Goal: Find specific page/section: Find specific page/section

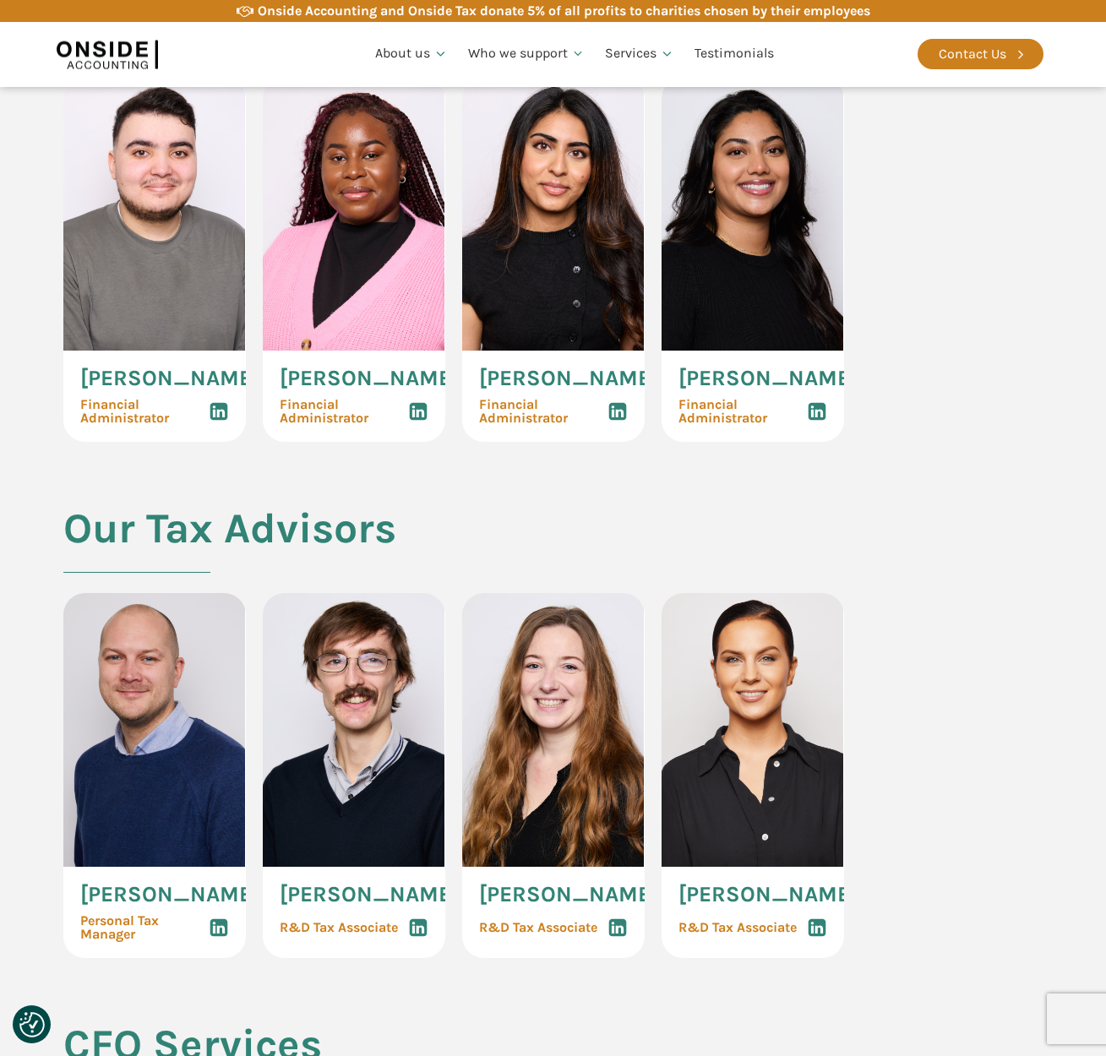
scroll to position [3217, 0]
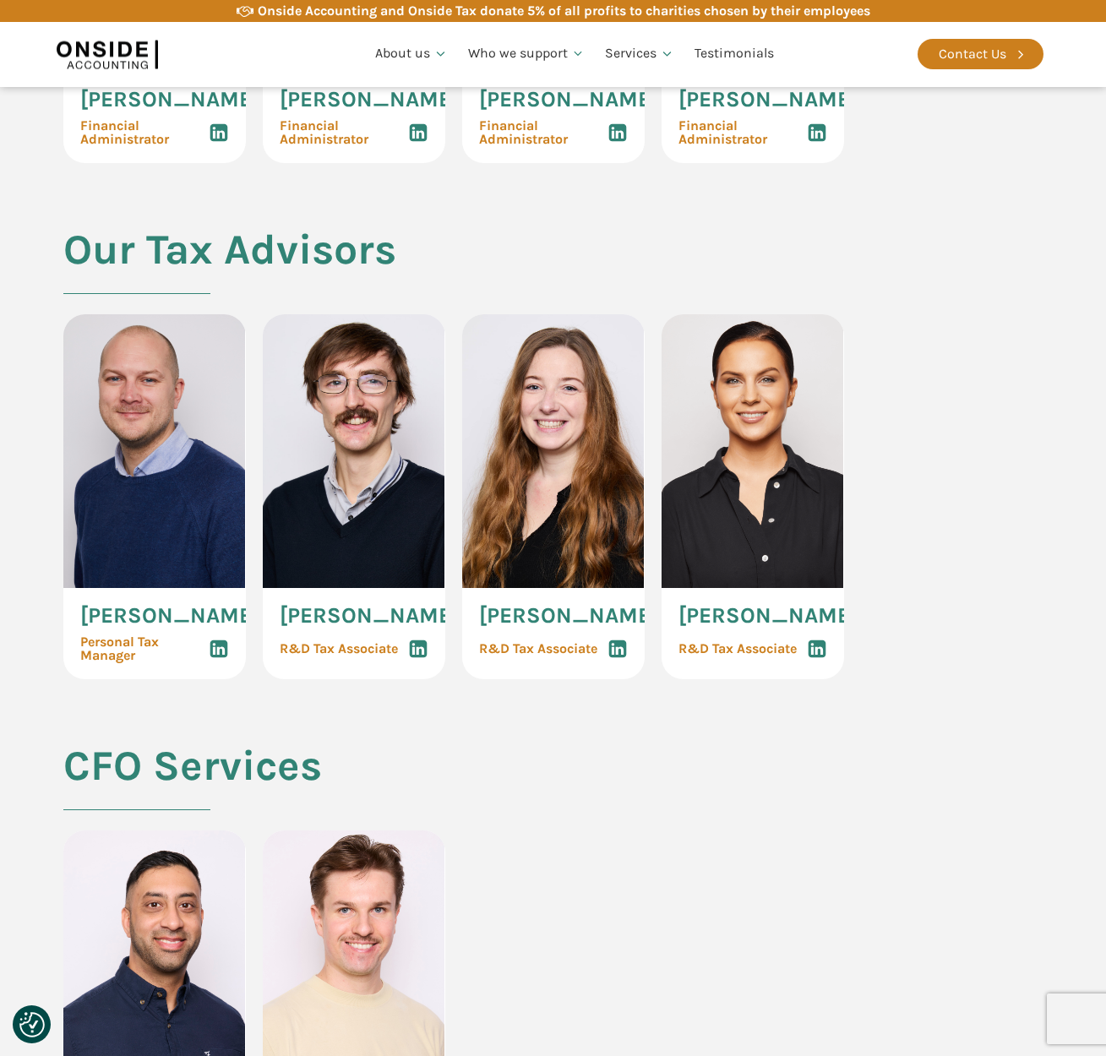
click at [418, 659] on icon at bounding box center [418, 649] width 20 height 20
click at [620, 658] on use at bounding box center [617, 650] width 18 height 18
click at [824, 658] on use at bounding box center [817, 650] width 18 height 18
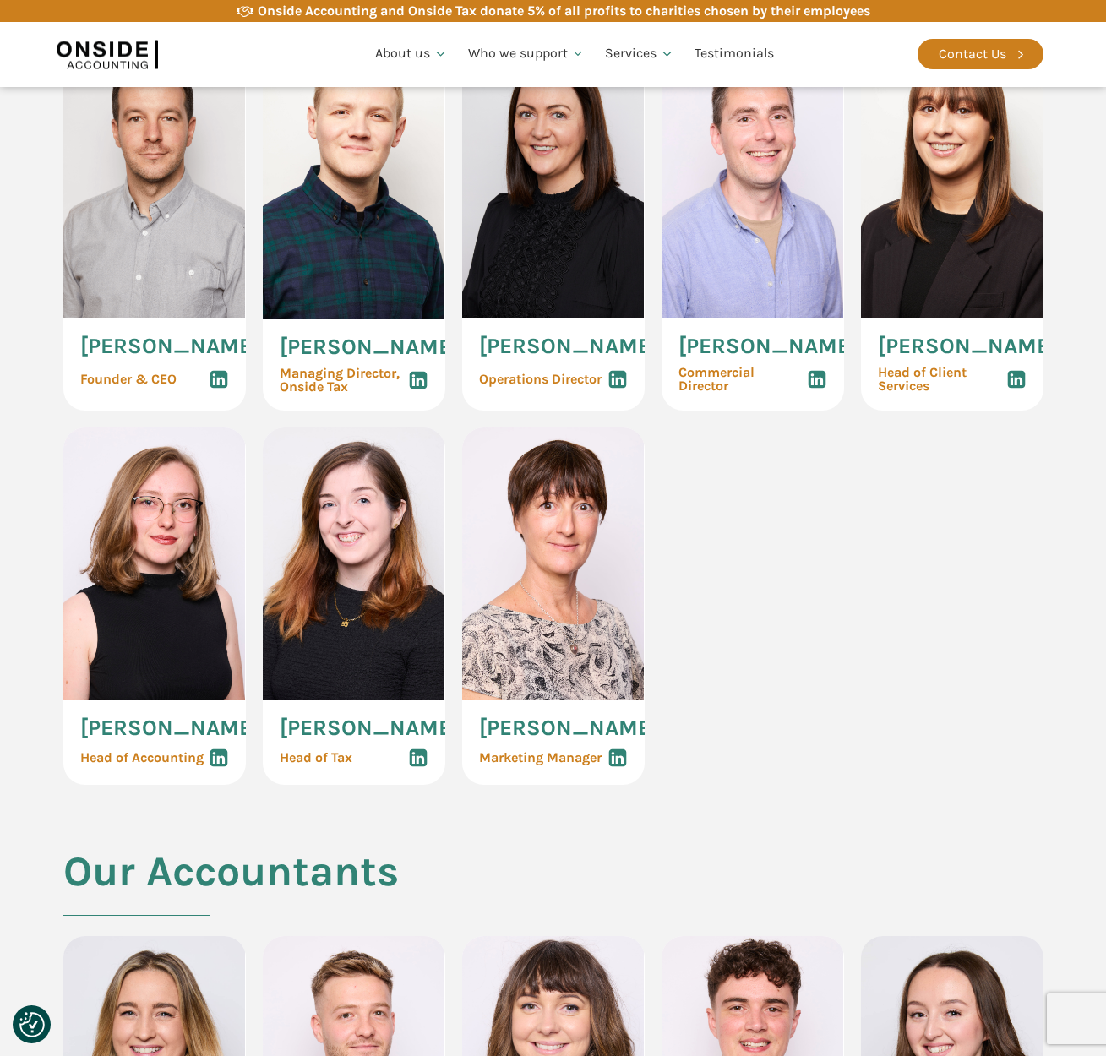
scroll to position [564, 0]
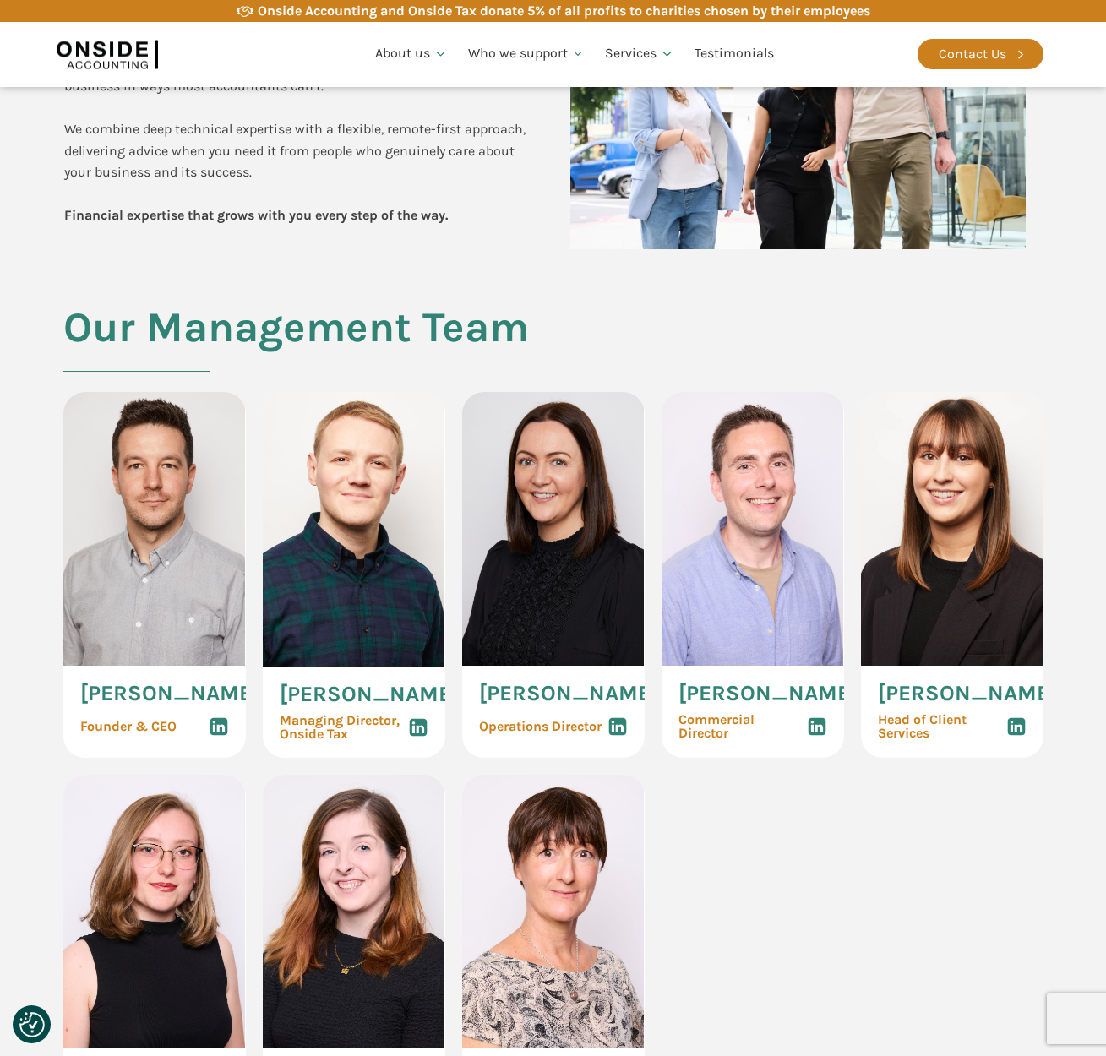
click at [425, 736] on use at bounding box center [418, 727] width 18 height 18
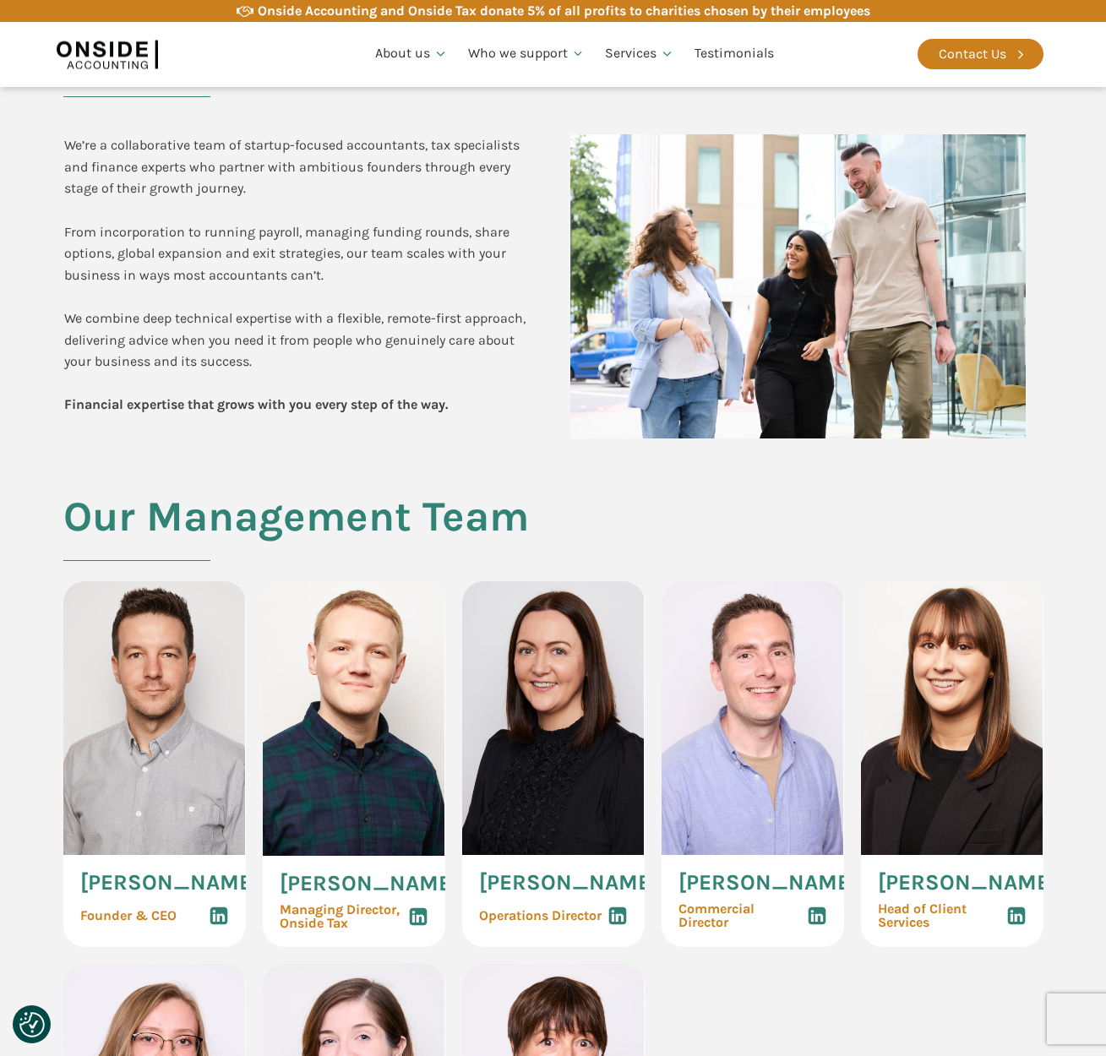
scroll to position [618, 0]
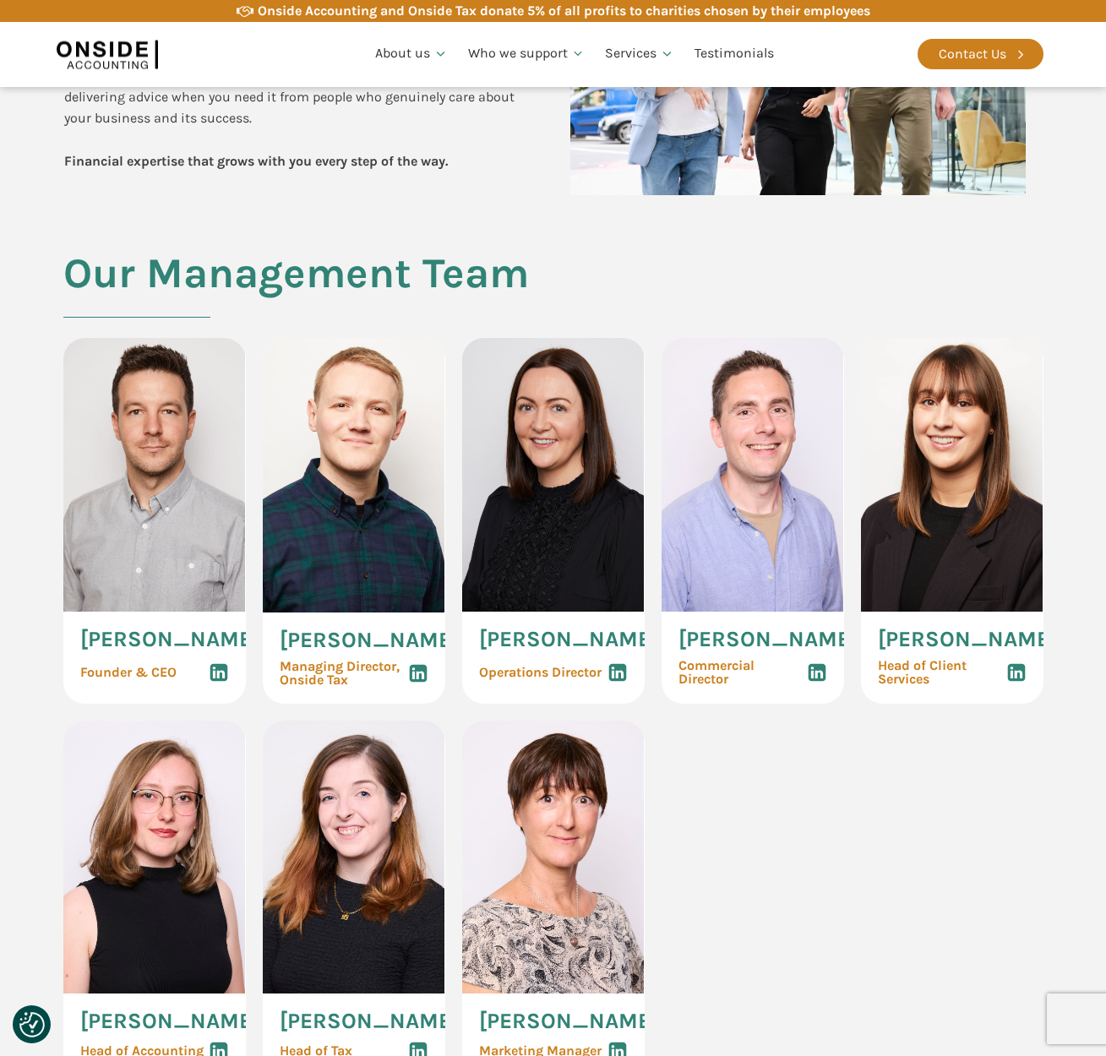
click at [479, 275] on h2 "Our Management Team" at bounding box center [296, 294] width 466 height 88
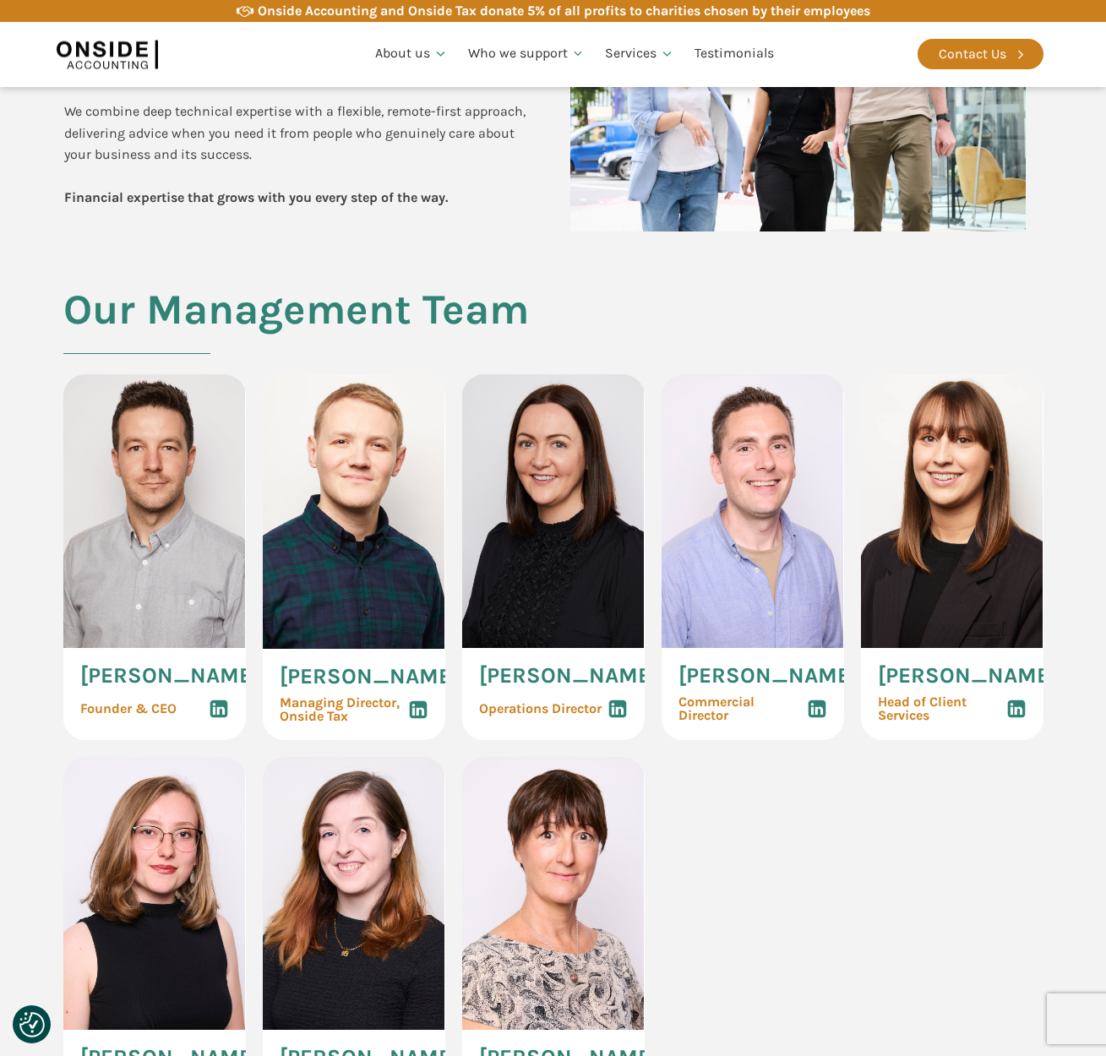
scroll to position [585, 0]
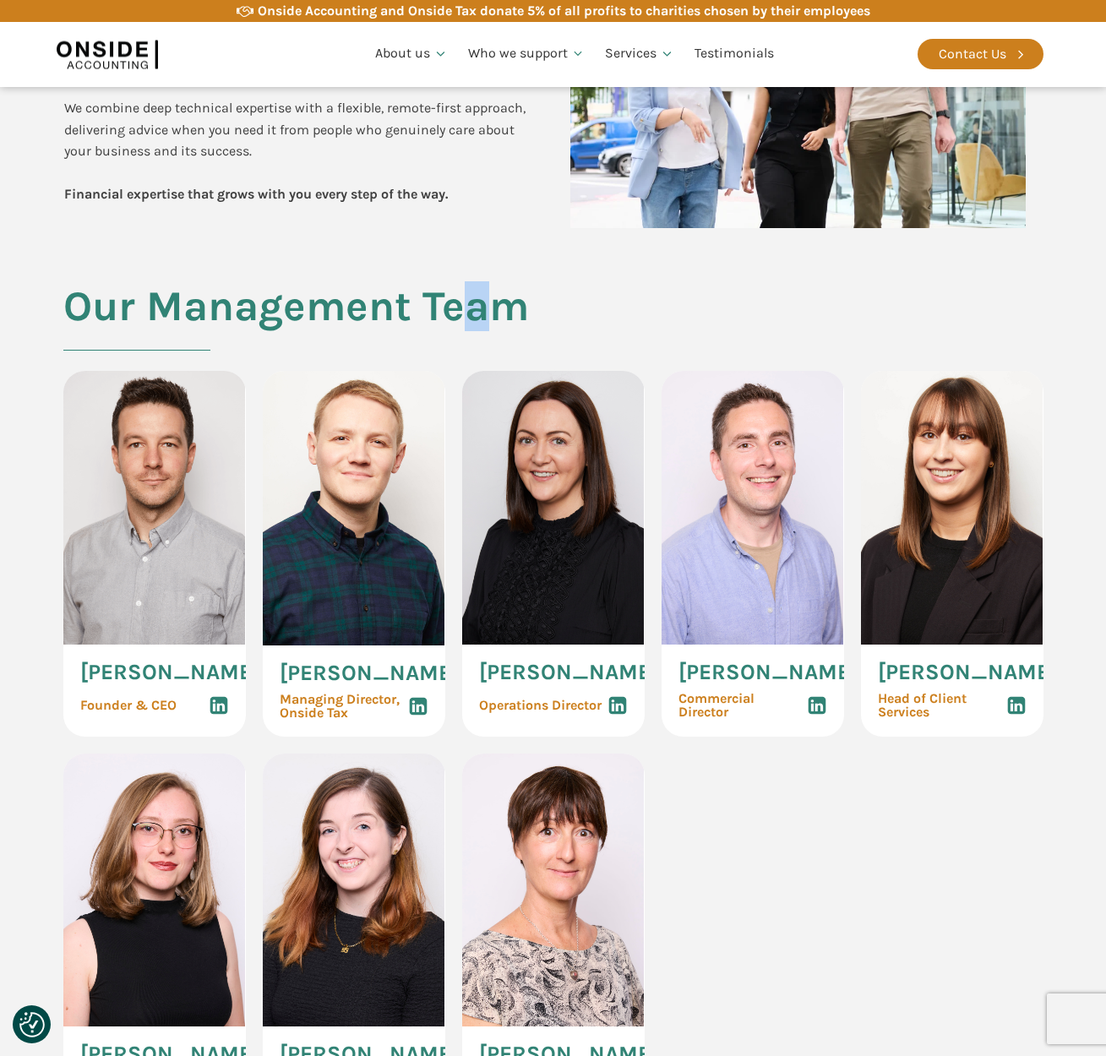
drag, startPoint x: 500, startPoint y: 306, endPoint x: 472, endPoint y: 311, distance: 29.2
click at [472, 311] on h2 "Our Management Team" at bounding box center [296, 327] width 466 height 88
drag, startPoint x: 434, startPoint y: 304, endPoint x: 455, endPoint y: 304, distance: 21.1
click at [455, 304] on h2 "Our Management Team" at bounding box center [296, 327] width 466 height 88
drag, startPoint x: 491, startPoint y: 311, endPoint x: 548, endPoint y: 314, distance: 57.5
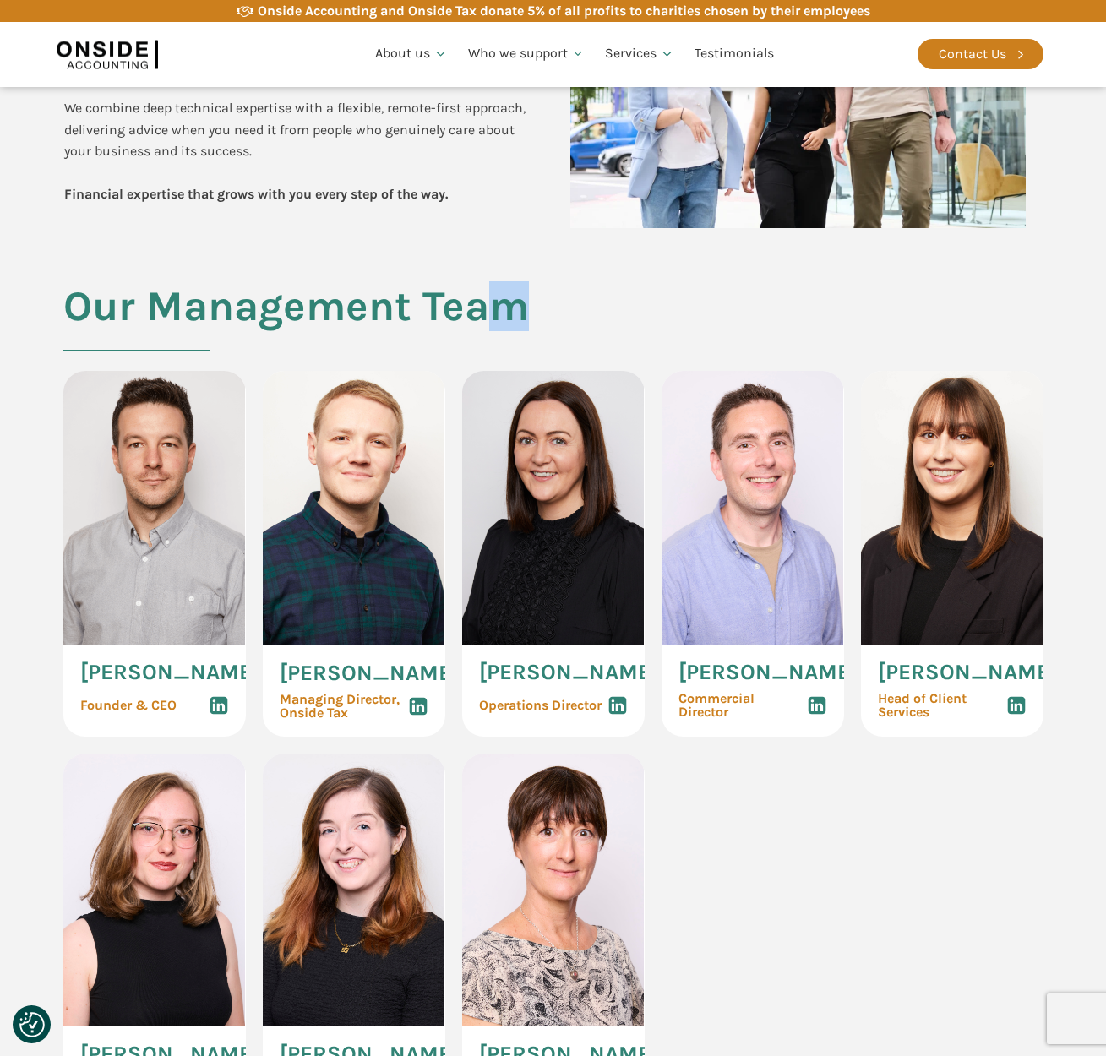
click at [548, 314] on div "Our Management Team [PERSON_NAME] Founder & CEO [PERSON_NAME] Managing Director…" at bounding box center [553, 729] width 1014 height 892
drag, startPoint x: 448, startPoint y: 311, endPoint x: 460, endPoint y: 310, distance: 11.9
click at [460, 310] on h2 "Our Management Team" at bounding box center [296, 327] width 466 height 88
drag, startPoint x: 82, startPoint y: 308, endPoint x: 112, endPoint y: 304, distance: 30.6
click at [112, 304] on h2 "Our Management Team" at bounding box center [296, 327] width 466 height 88
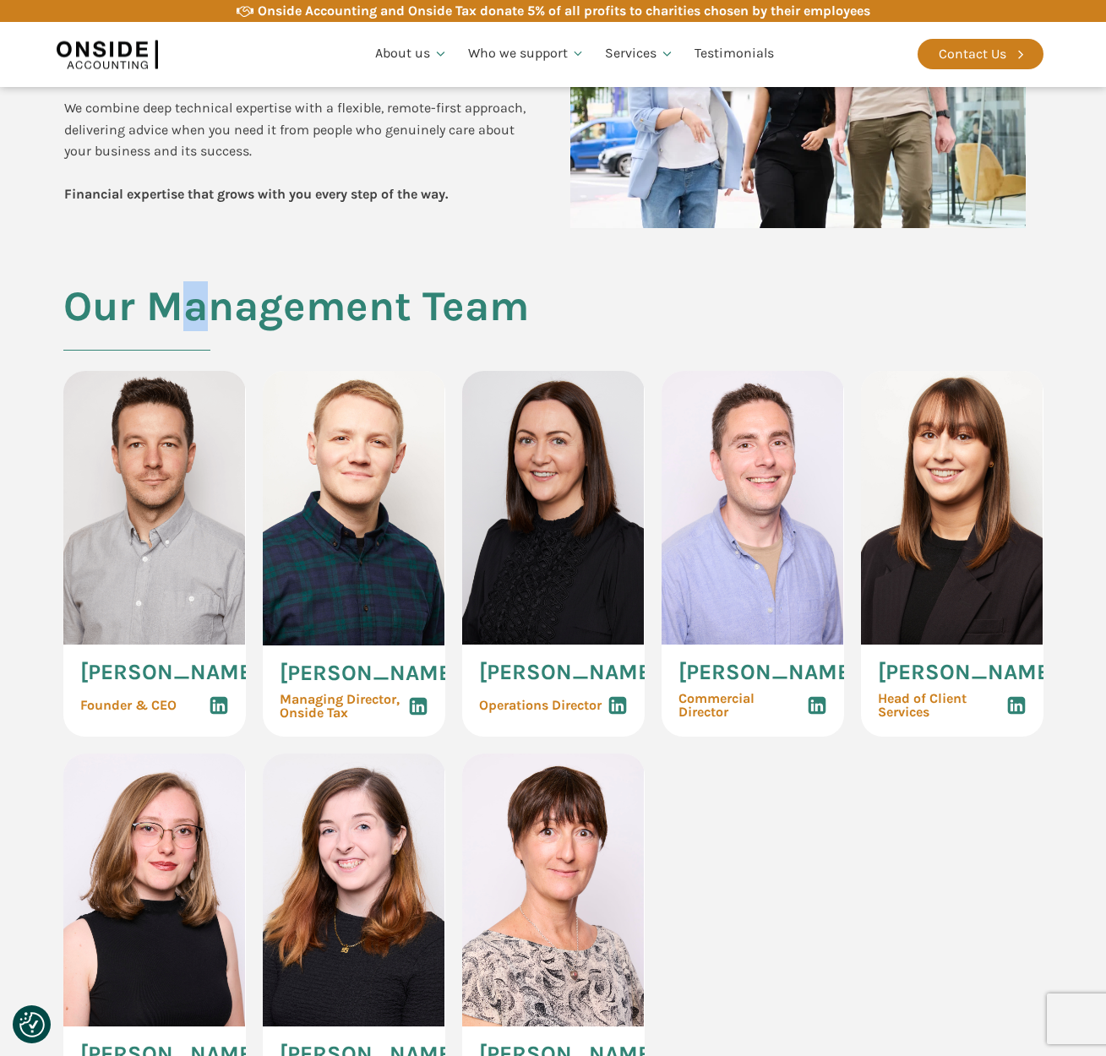
drag, startPoint x: 194, startPoint y: 310, endPoint x: 220, endPoint y: 322, distance: 28.7
click at [210, 323] on h2 "Our Management Team" at bounding box center [296, 327] width 466 height 88
drag, startPoint x: 250, startPoint y: 317, endPoint x: 297, endPoint y: 303, distance: 48.4
click at [245, 319] on h2 "Our Management Team" at bounding box center [296, 327] width 466 height 88
drag, startPoint x: 300, startPoint y: 303, endPoint x: 291, endPoint y: 309, distance: 11.0
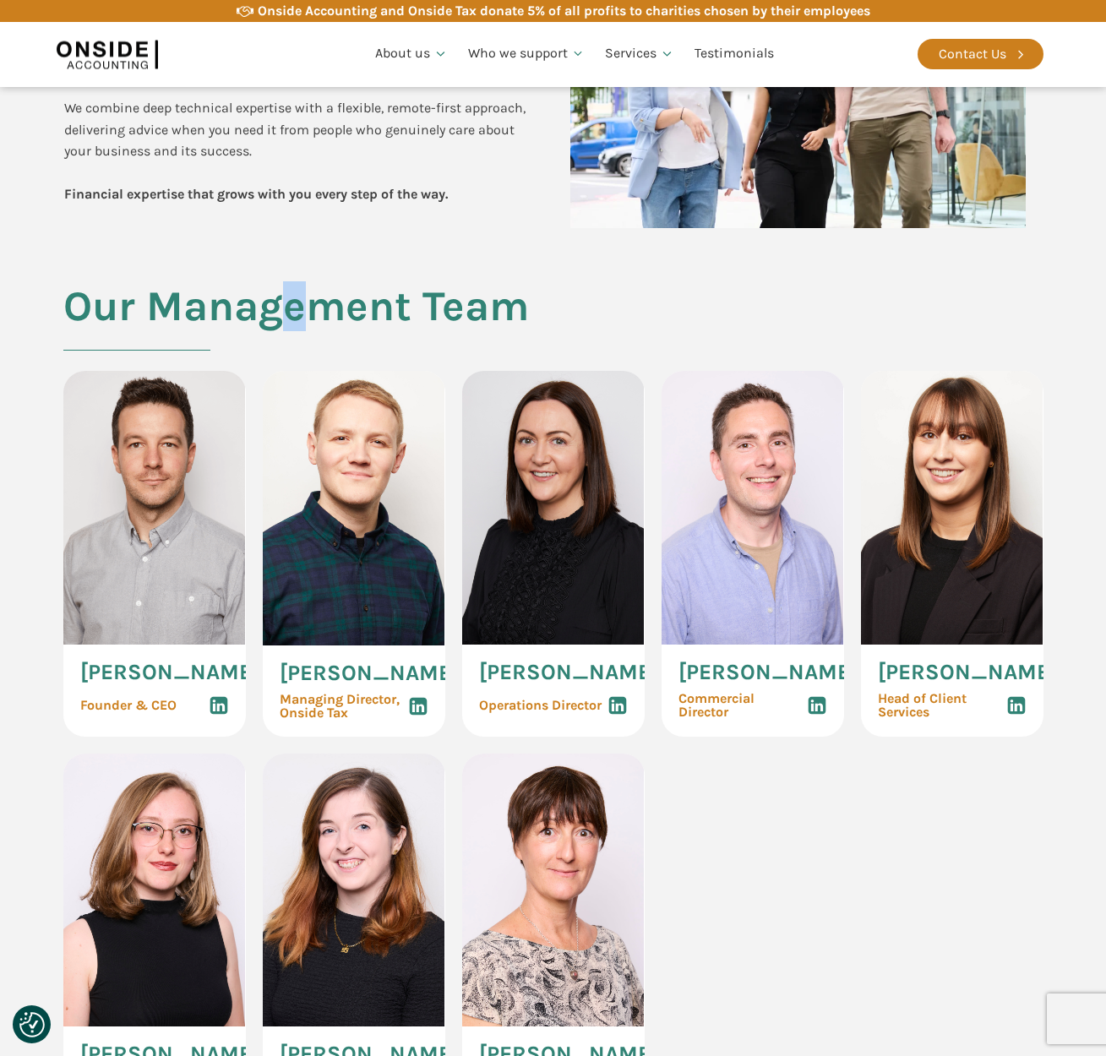
click at [289, 309] on h2 "Our Management Team" at bounding box center [296, 327] width 466 height 88
drag, startPoint x: 348, startPoint y: 308, endPoint x: 368, endPoint y: 307, distance: 19.5
click at [363, 304] on h2 "Our Management Team" at bounding box center [296, 327] width 466 height 88
click at [407, 307] on h2 "Our Management Team" at bounding box center [296, 327] width 466 height 88
drag, startPoint x: 348, startPoint y: 309, endPoint x: 359, endPoint y: 302, distance: 13.4
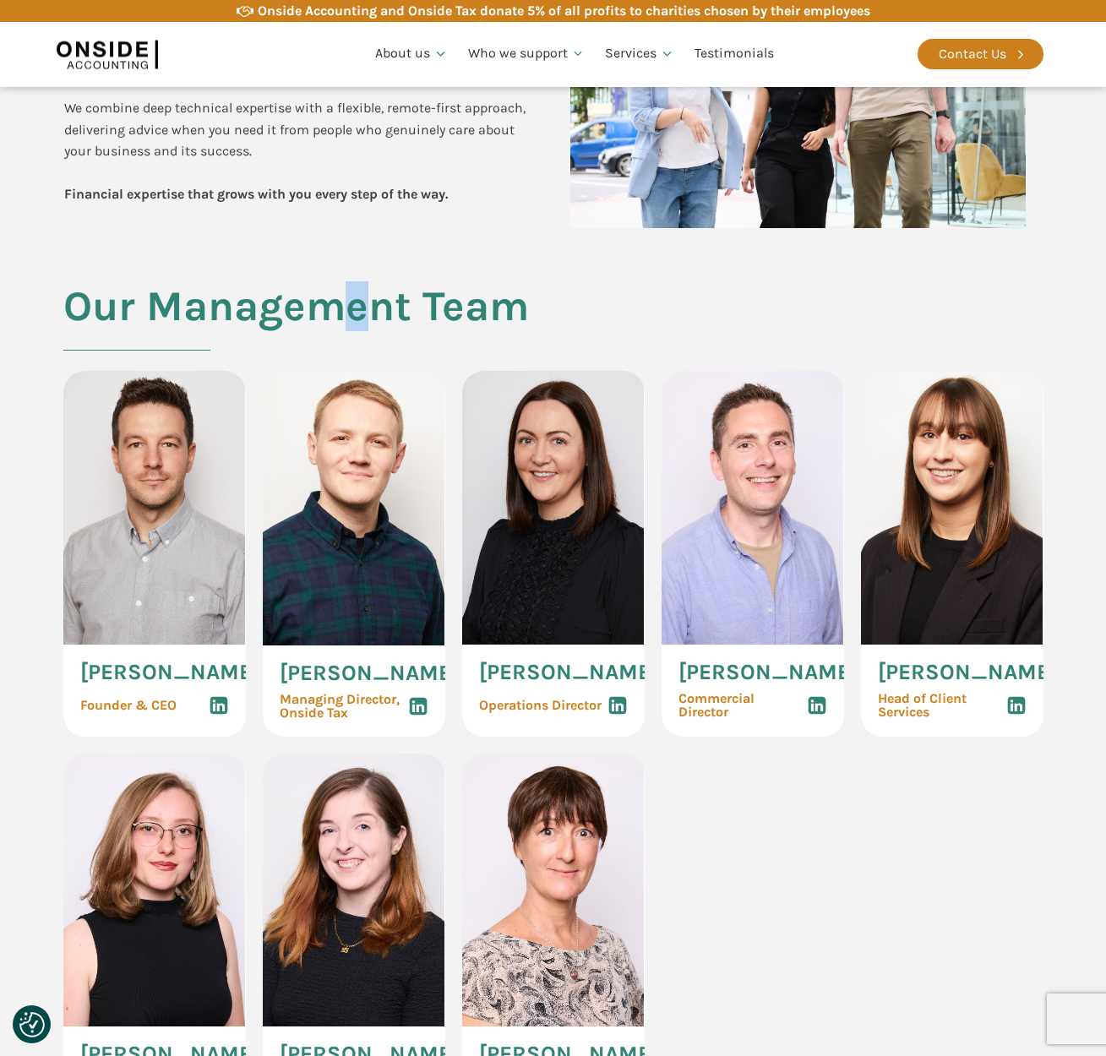
click at [359, 302] on h2 "Our Management Team" at bounding box center [296, 327] width 466 height 88
click at [296, 311] on h2 "Our Management Team" at bounding box center [296, 327] width 466 height 88
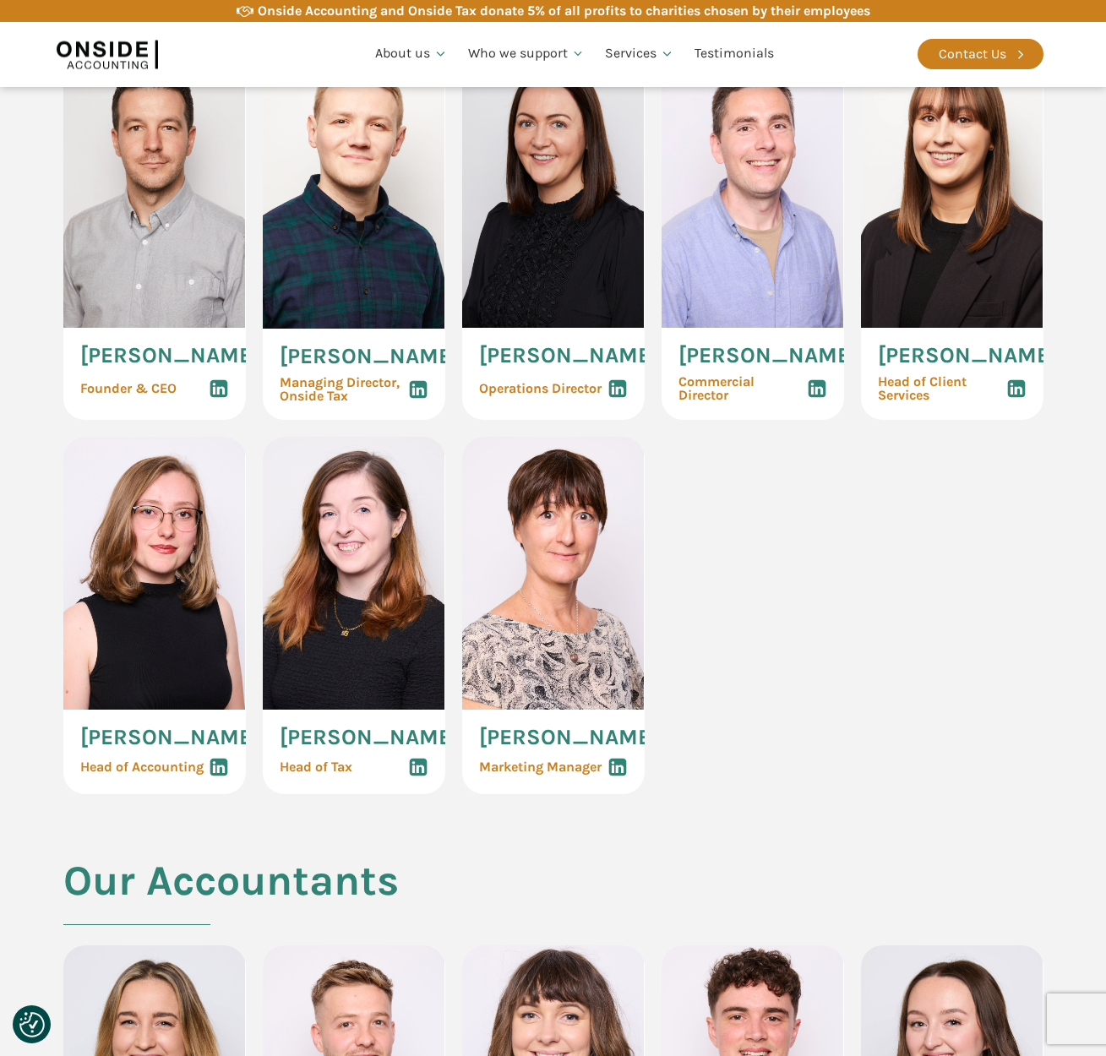
scroll to position [761, 0]
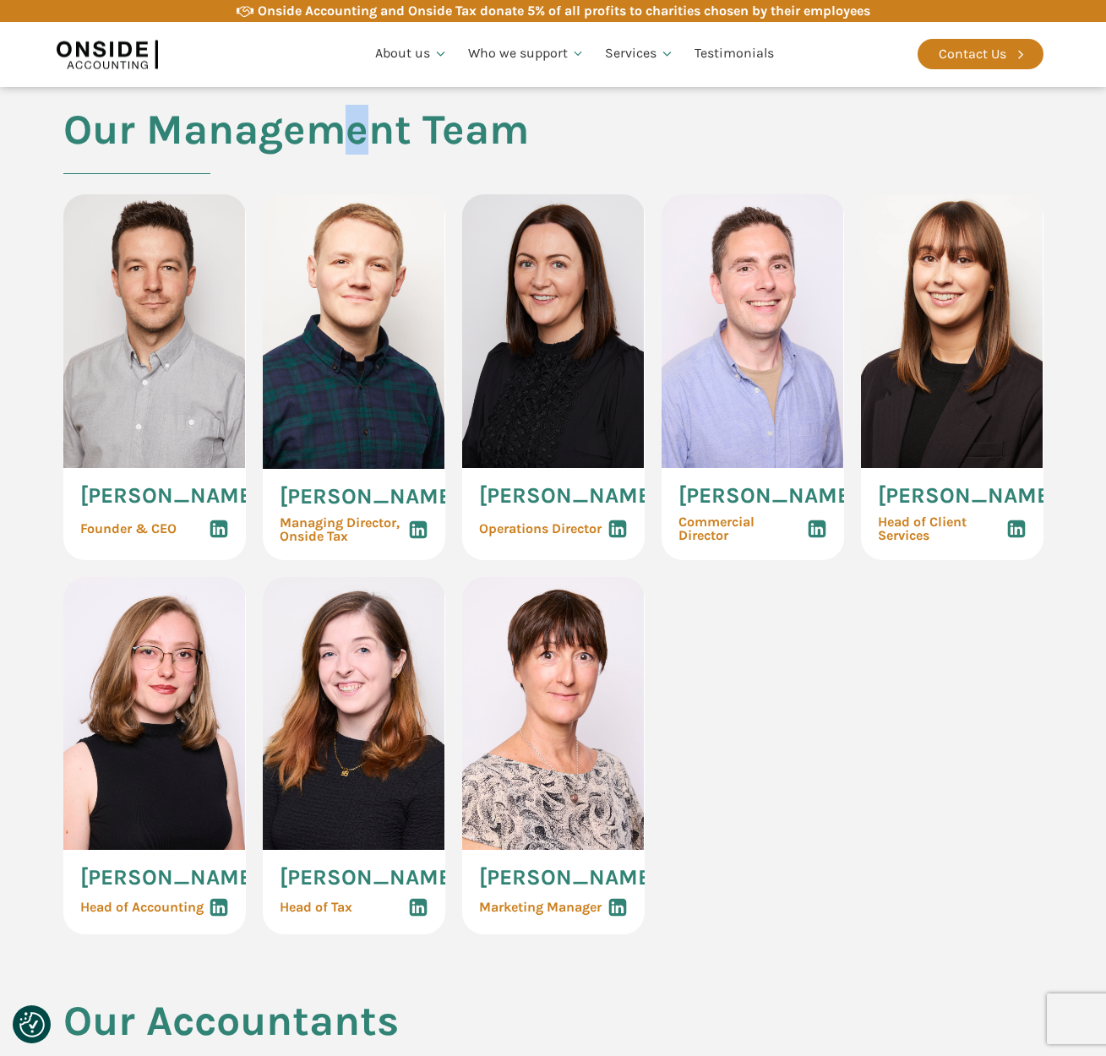
click at [357, 129] on h2 "Our Management Team" at bounding box center [296, 150] width 466 height 88
click at [395, 144] on h2 "Our Management Team" at bounding box center [296, 150] width 466 height 88
drag, startPoint x: 379, startPoint y: 141, endPoint x: 343, endPoint y: 145, distance: 35.7
click at [343, 145] on h2 "Our Management Team" at bounding box center [296, 150] width 466 height 88
drag, startPoint x: 287, startPoint y: 138, endPoint x: 263, endPoint y: 145, distance: 25.4
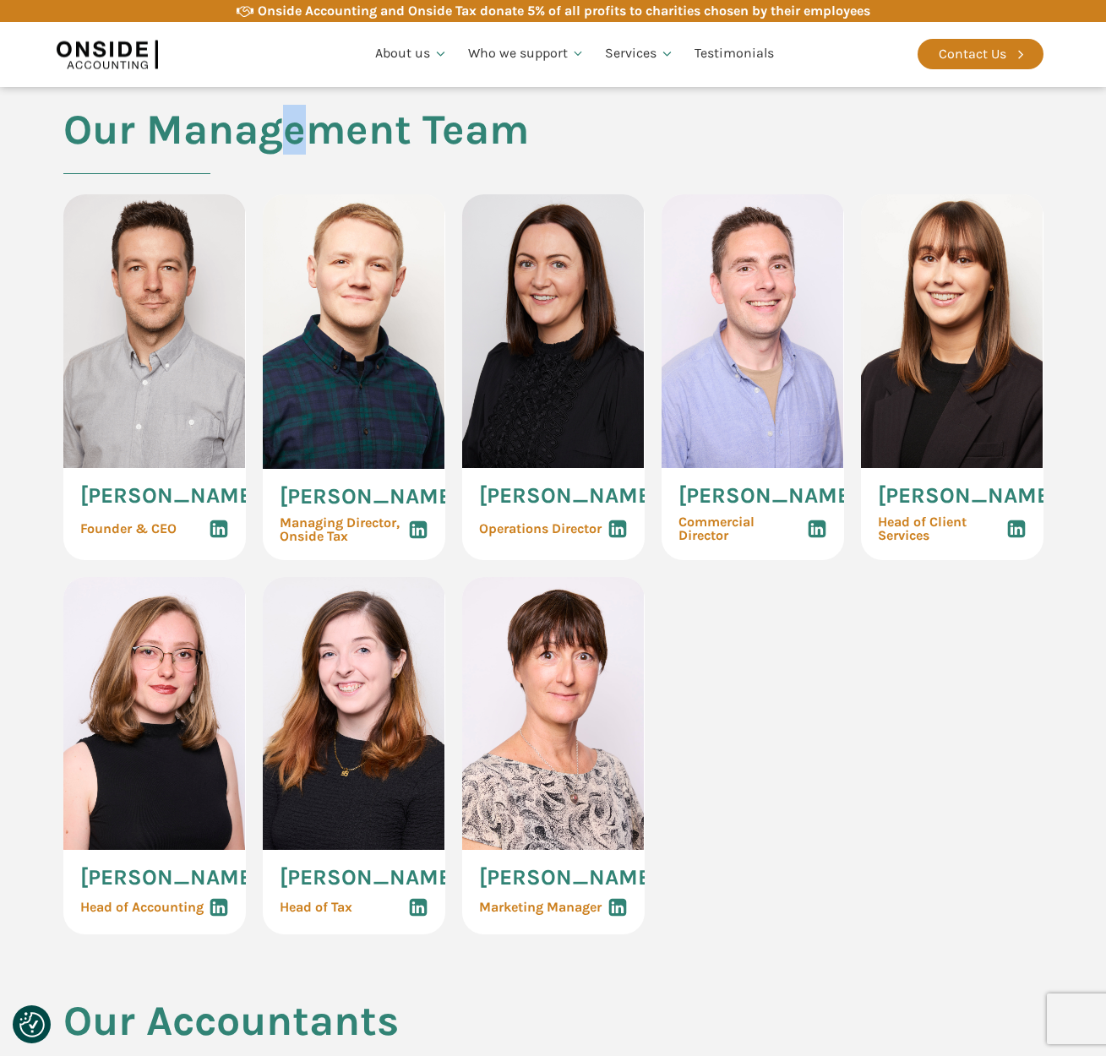
click at [299, 134] on h2 "Our Management Team" at bounding box center [296, 150] width 466 height 88
drag, startPoint x: 249, startPoint y: 131, endPoint x: 240, endPoint y: 138, distance: 11.5
click at [240, 138] on h2 "Our Management Team" at bounding box center [296, 150] width 466 height 88
click at [200, 137] on h2 "Our Management Team" at bounding box center [296, 150] width 466 height 88
